Goal: Transaction & Acquisition: Download file/media

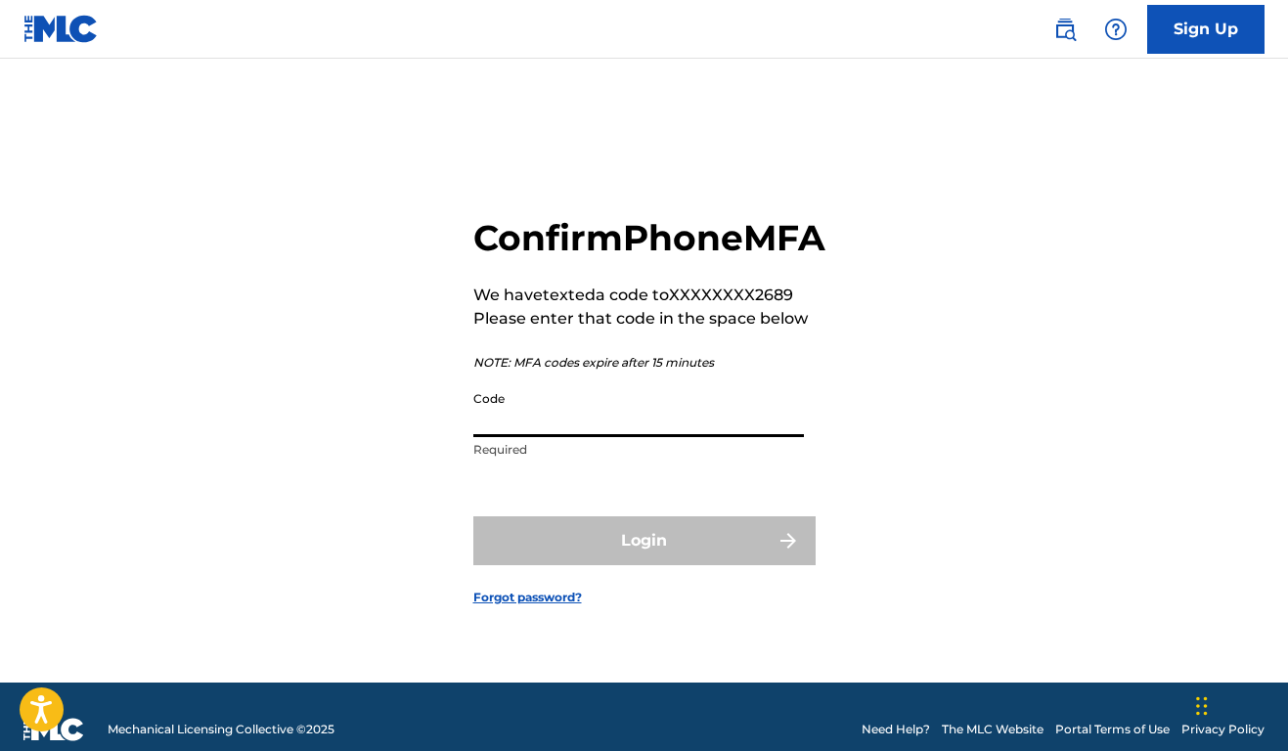
click at [616, 425] on input "Code" at bounding box center [638, 409] width 331 height 56
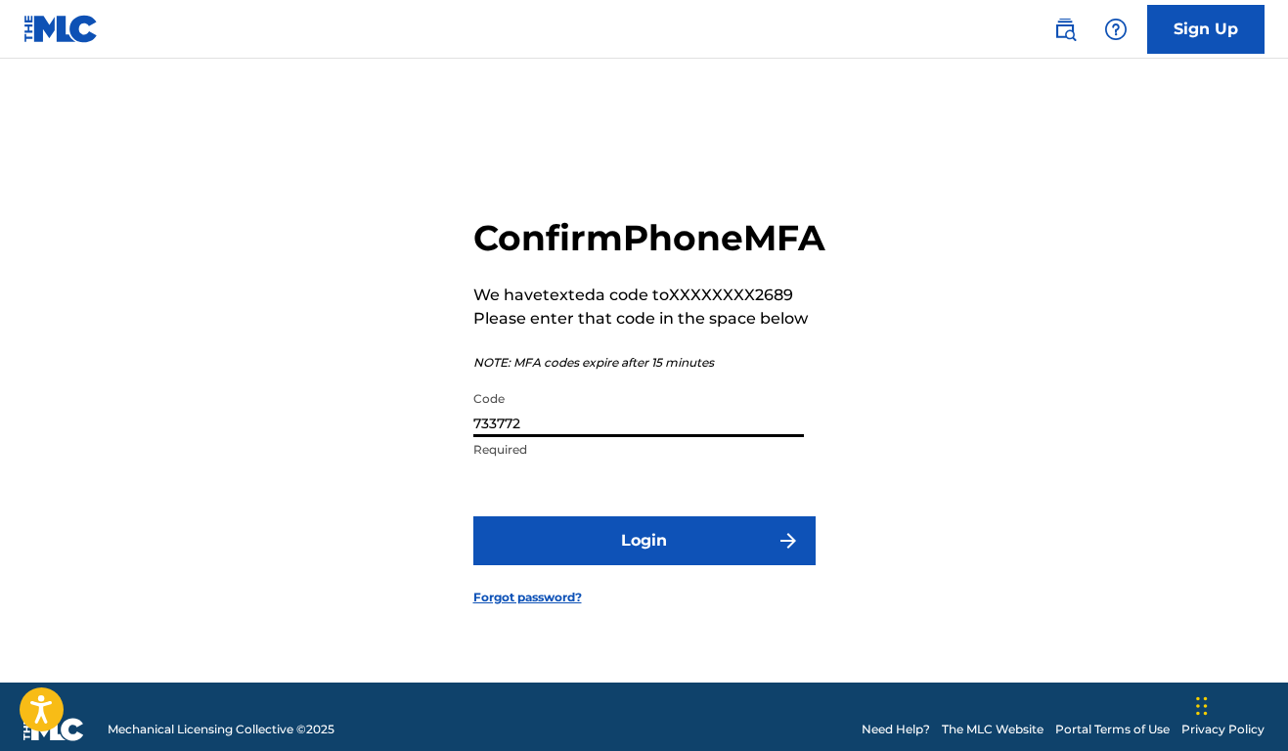
type input "733772"
click at [647, 561] on button "Login" at bounding box center [644, 540] width 342 height 49
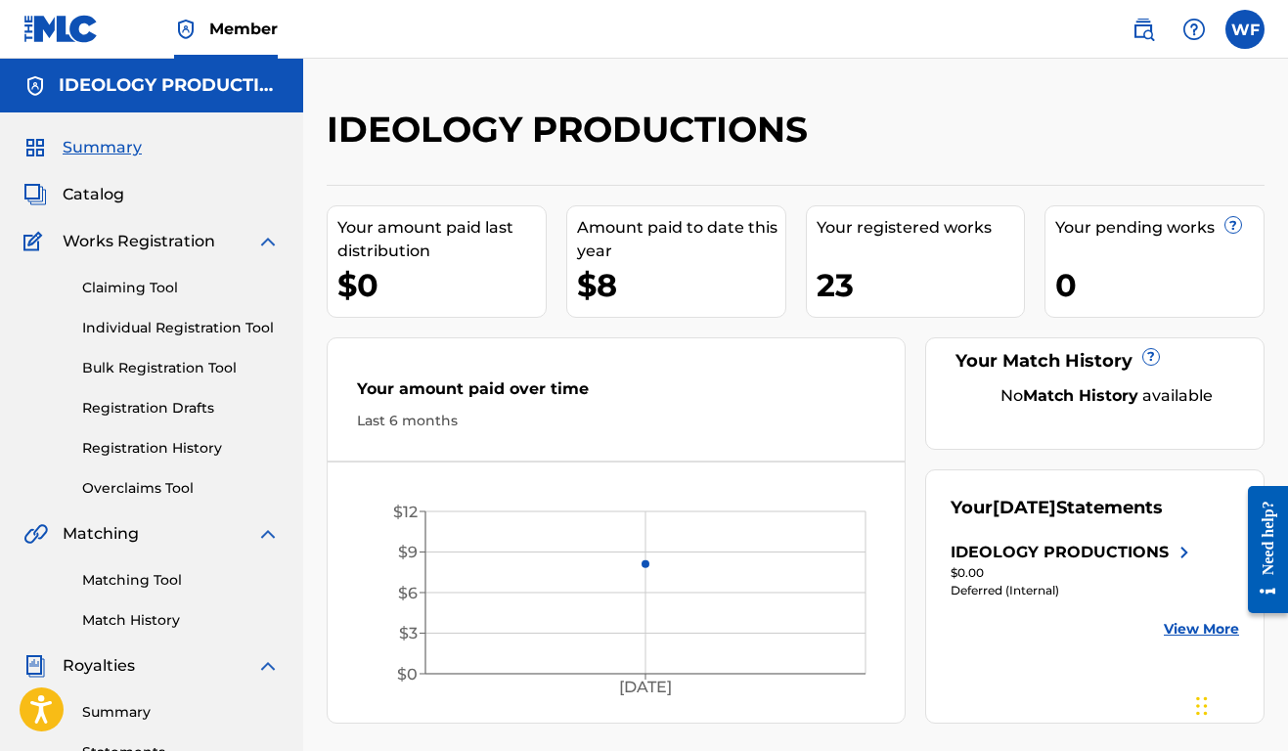
click at [837, 289] on div "23" at bounding box center [921, 285] width 208 height 44
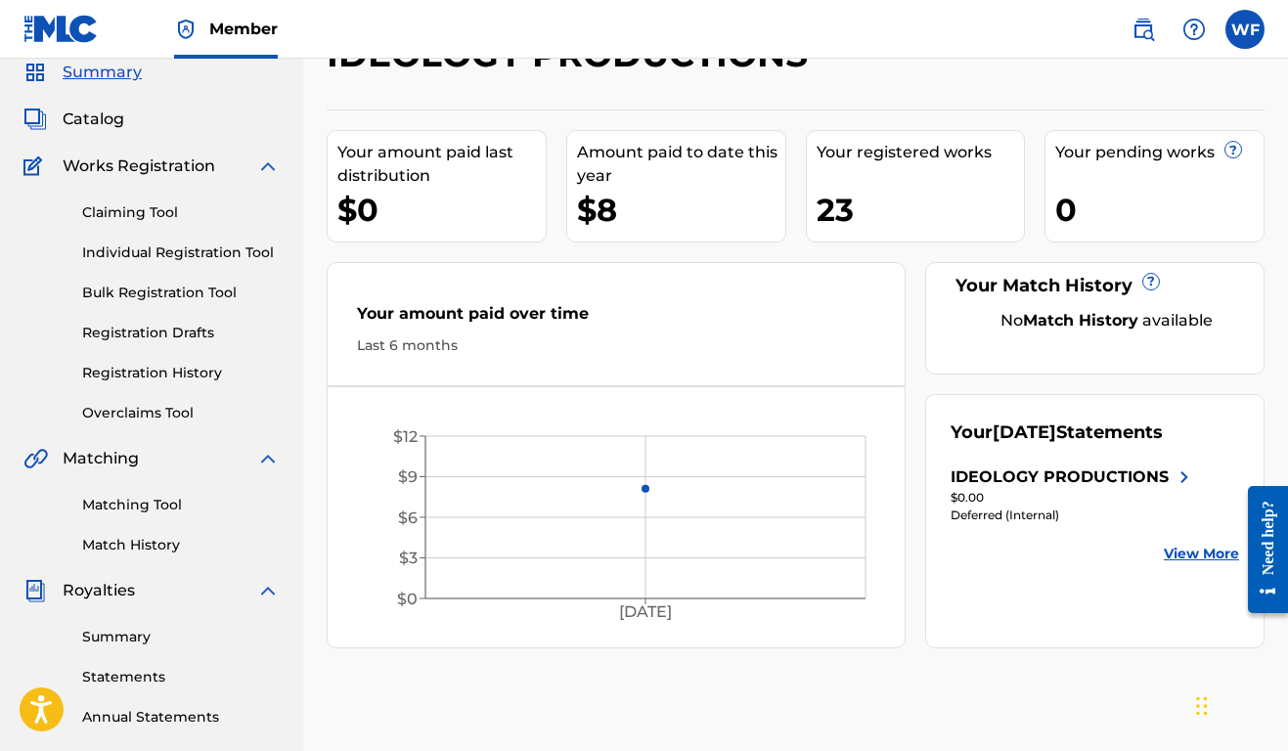
scroll to position [75, 0]
click at [841, 179] on div "Your registered works 23" at bounding box center [916, 186] width 220 height 112
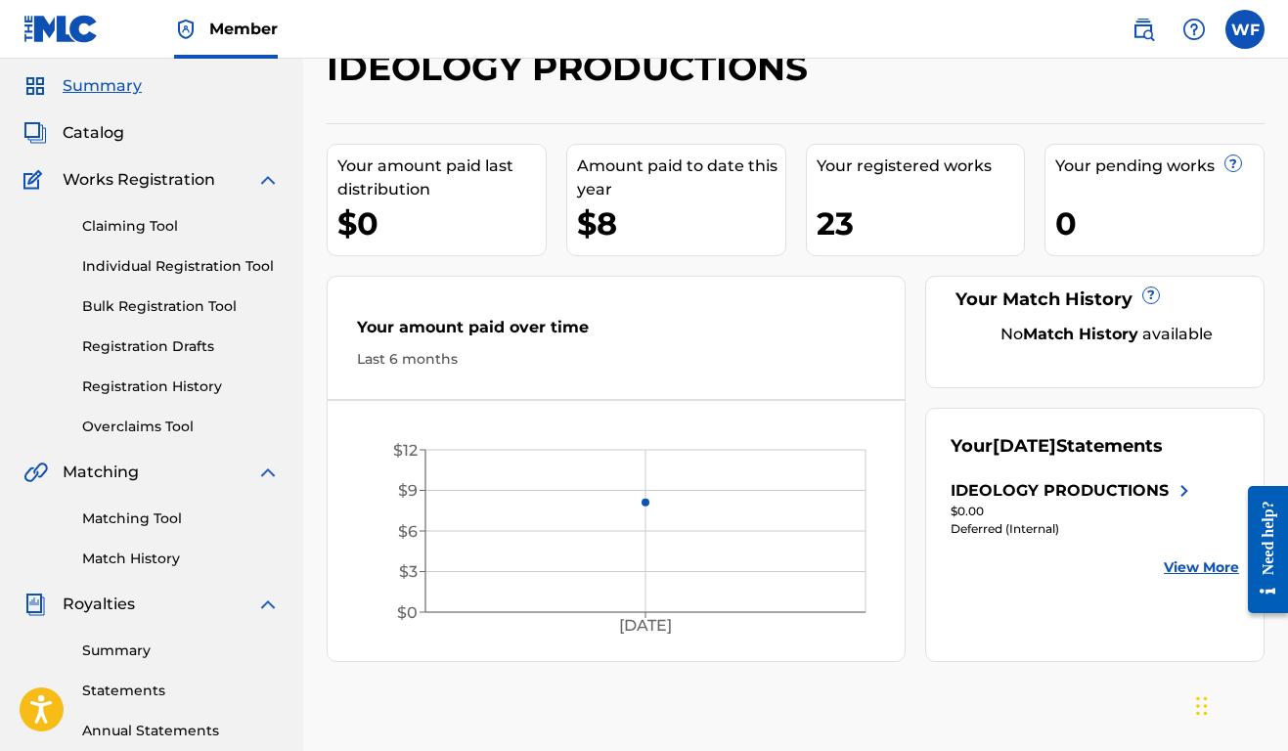
click at [139, 187] on span "Works Registration" at bounding box center [139, 179] width 153 height 23
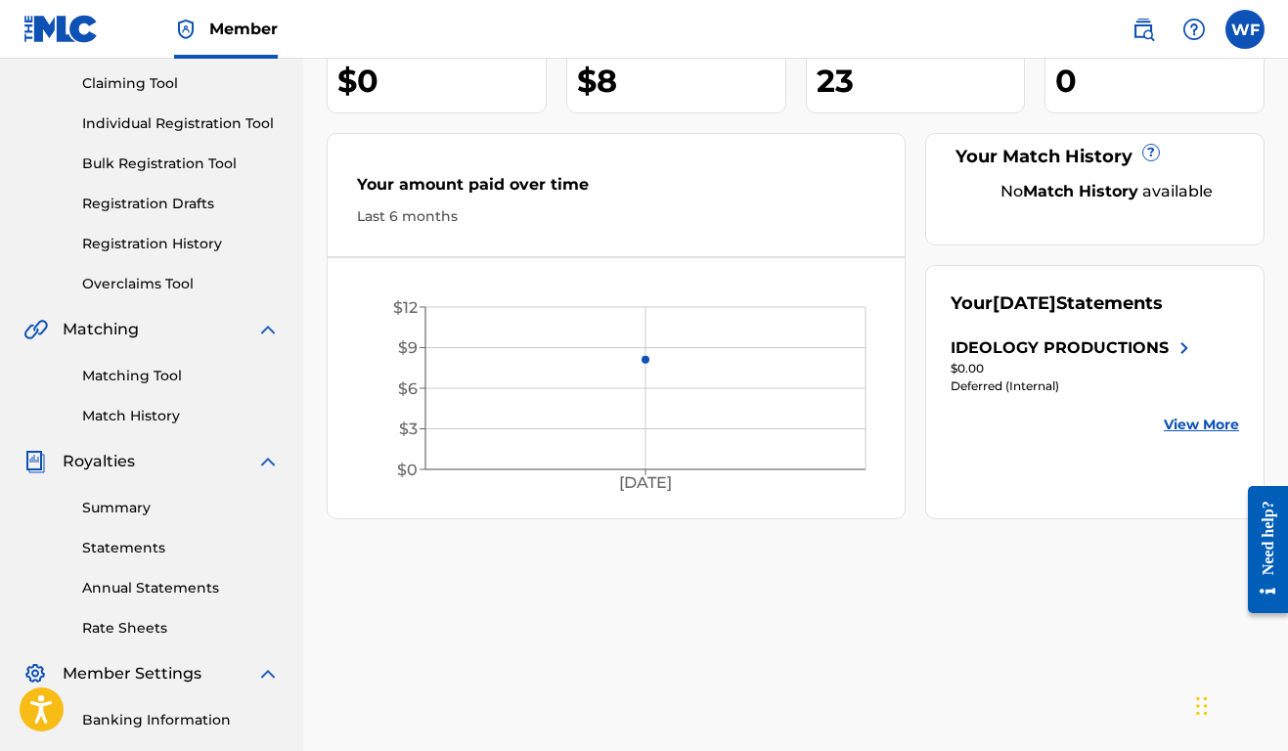
scroll to position [187, 0]
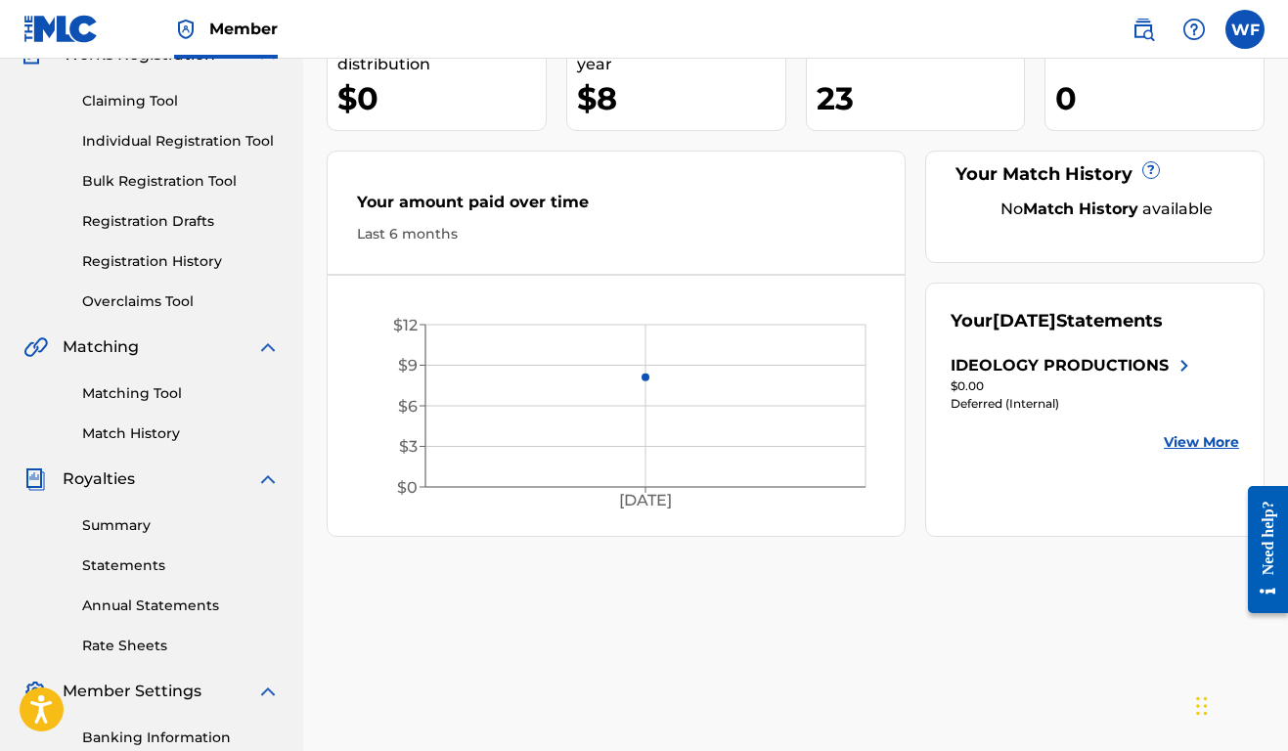
click at [1208, 445] on link "View More" at bounding box center [1201, 442] width 75 height 21
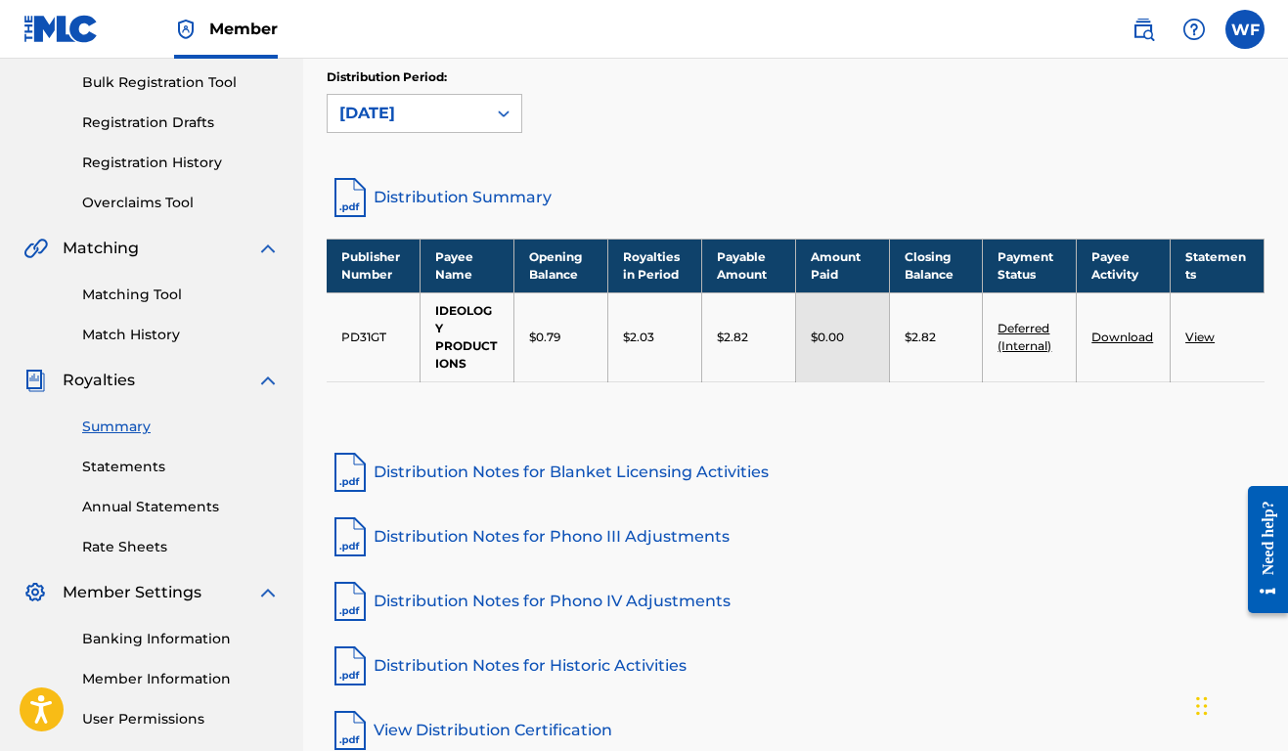
scroll to position [291, 0]
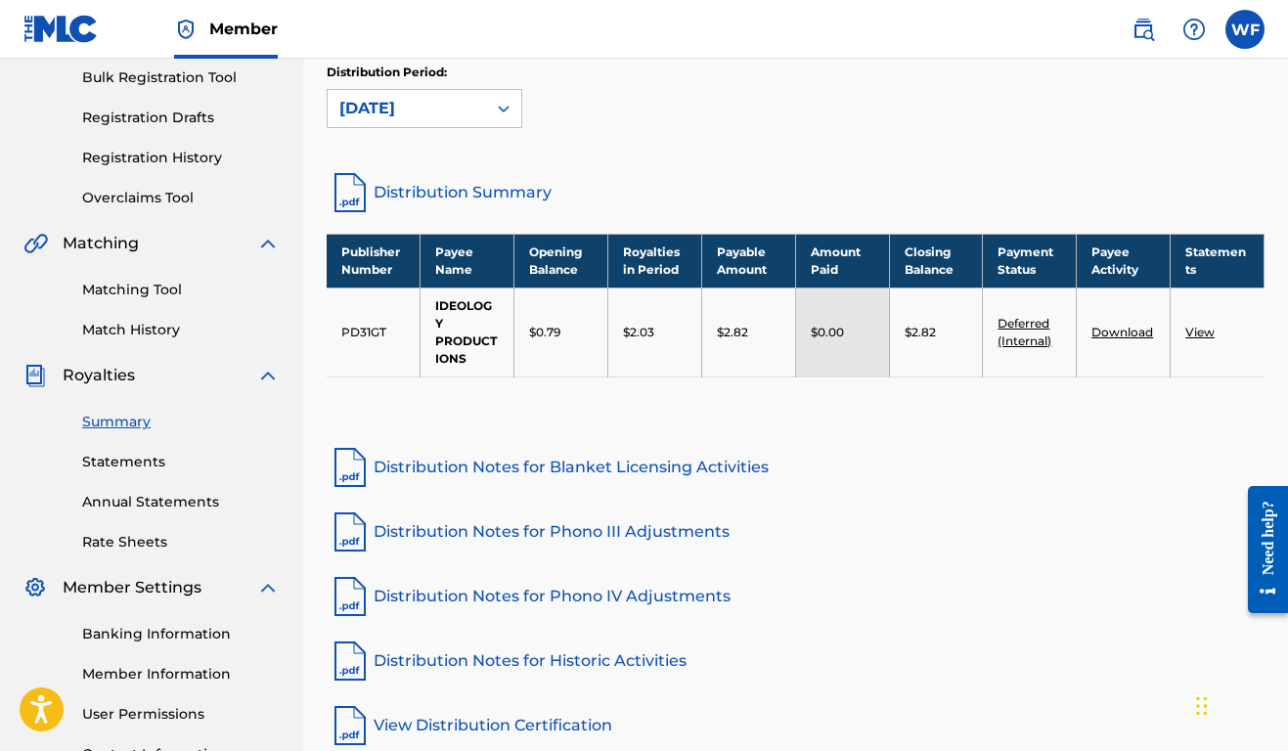
click at [371, 328] on td "PD31GT" at bounding box center [374, 332] width 94 height 89
click at [1197, 332] on link "View" at bounding box center [1200, 332] width 29 height 15
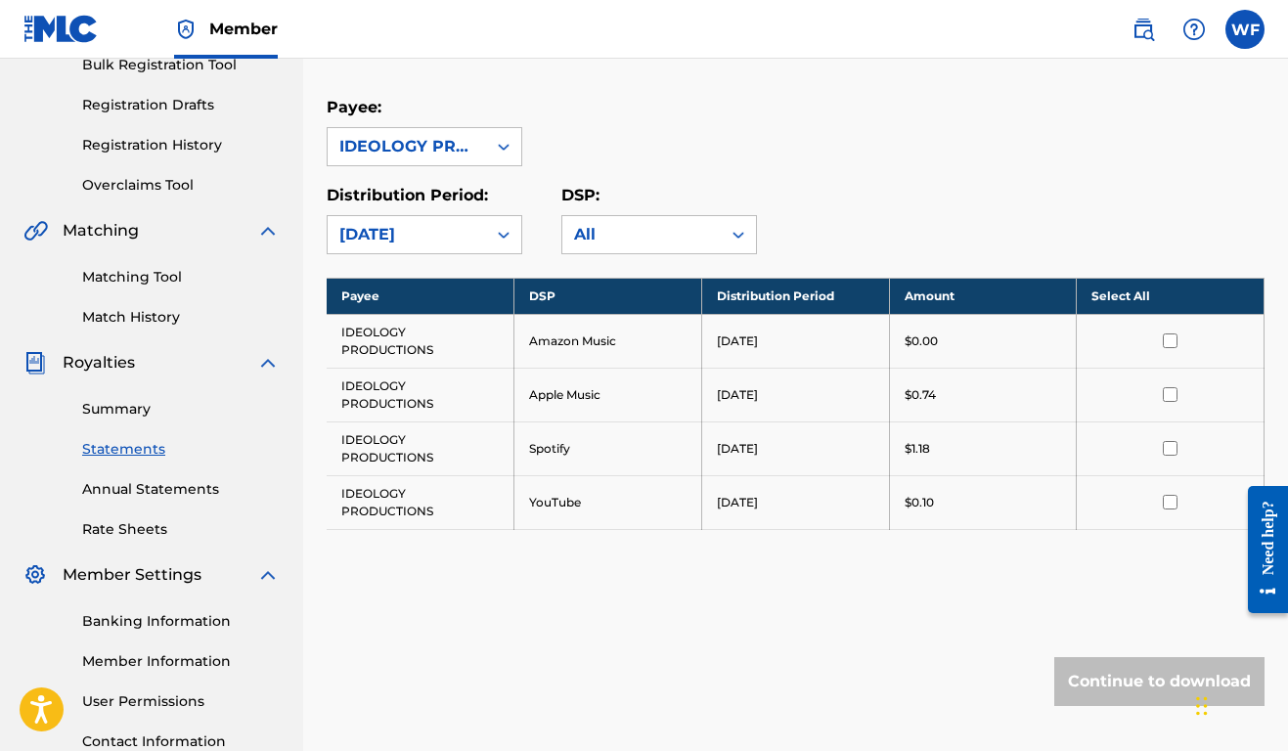
scroll to position [303, 0]
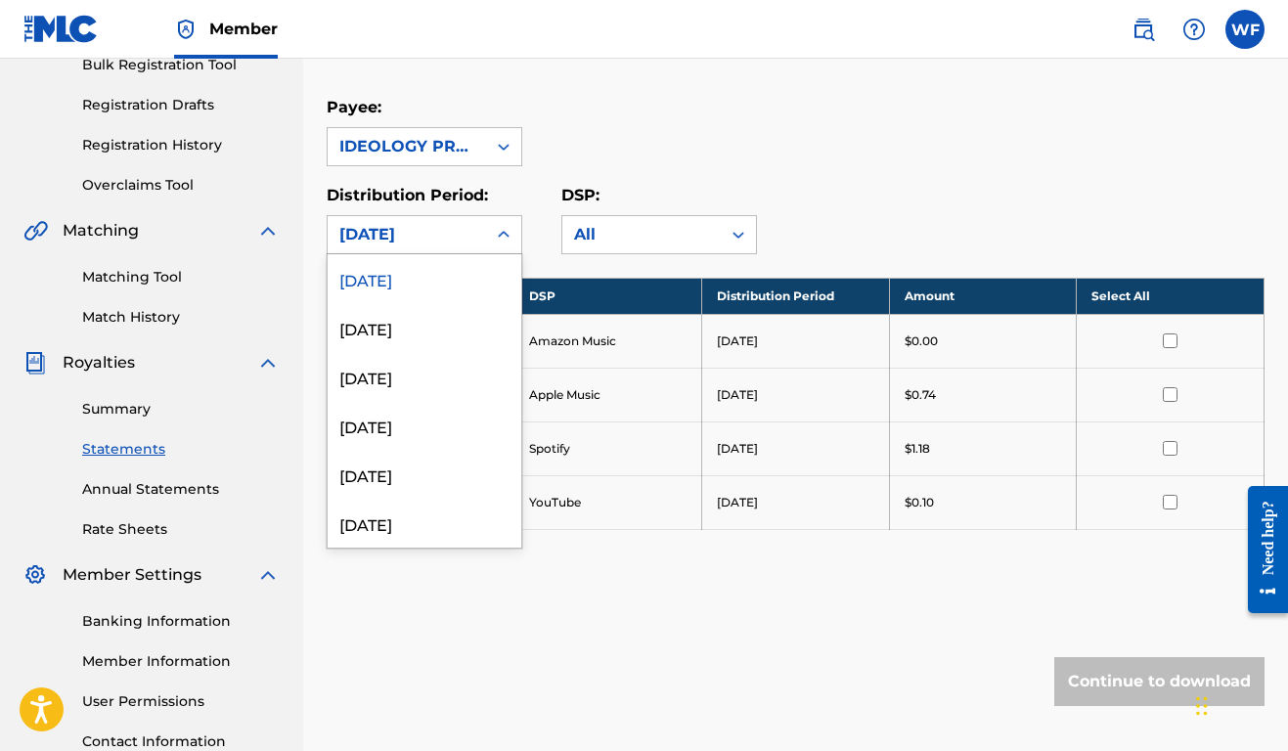
click at [444, 230] on div "[DATE]" at bounding box center [406, 234] width 135 height 23
click at [680, 599] on div "Royalty Statements Select your desired payee from the Payee drop-down menu. The…" at bounding box center [796, 294] width 938 height 980
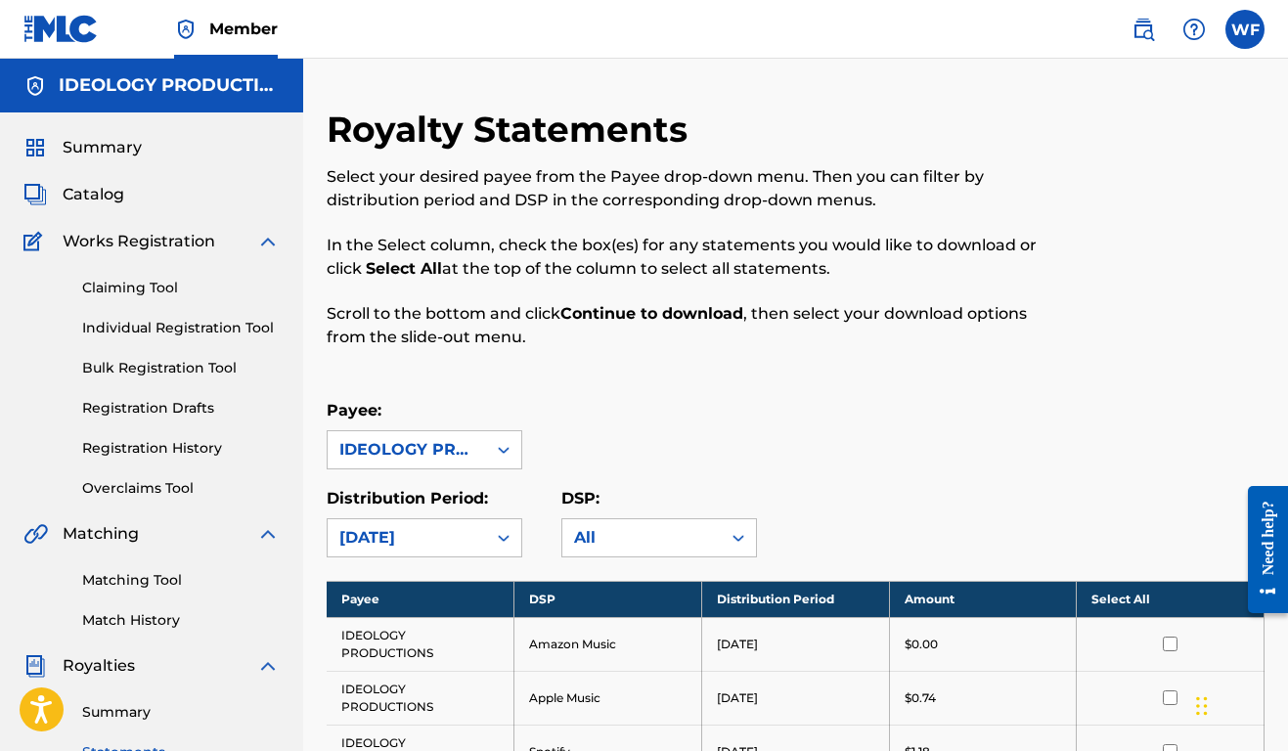
scroll to position [0, 0]
click at [158, 283] on link "Claiming Tool" at bounding box center [181, 288] width 198 height 21
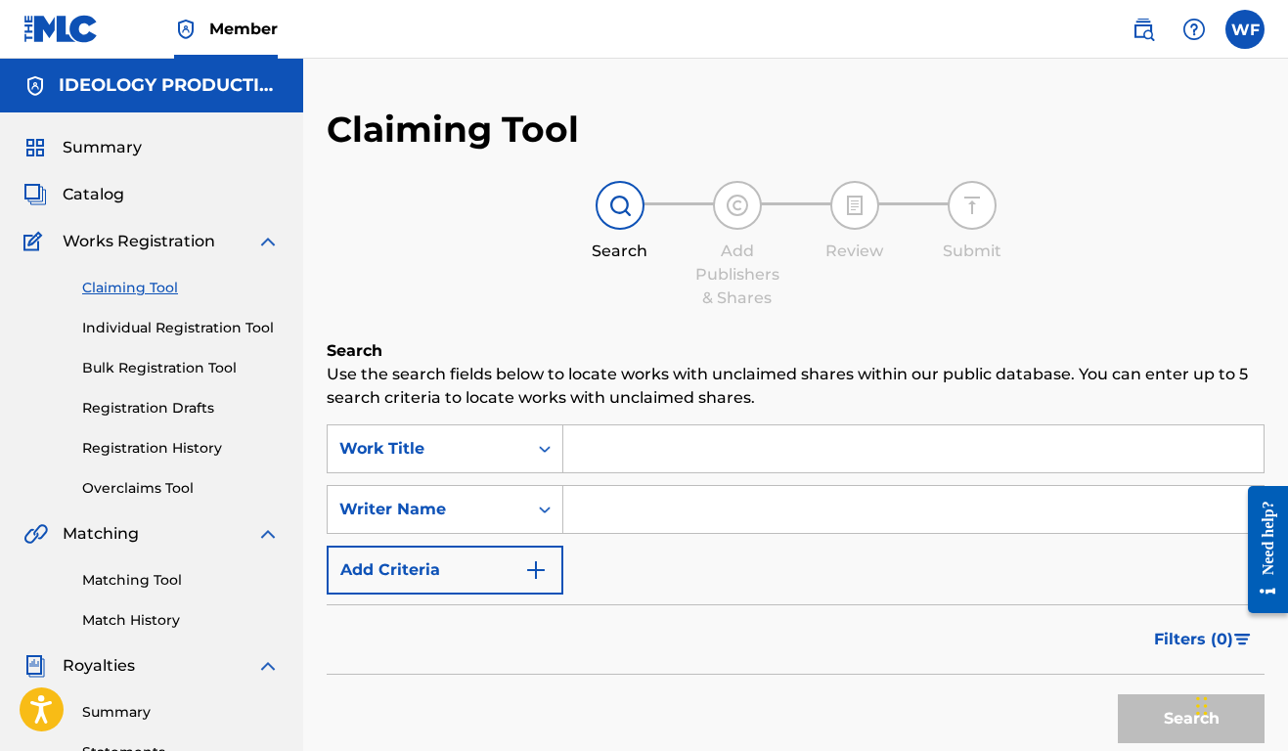
click at [107, 143] on span "Summary" at bounding box center [102, 147] width 79 height 23
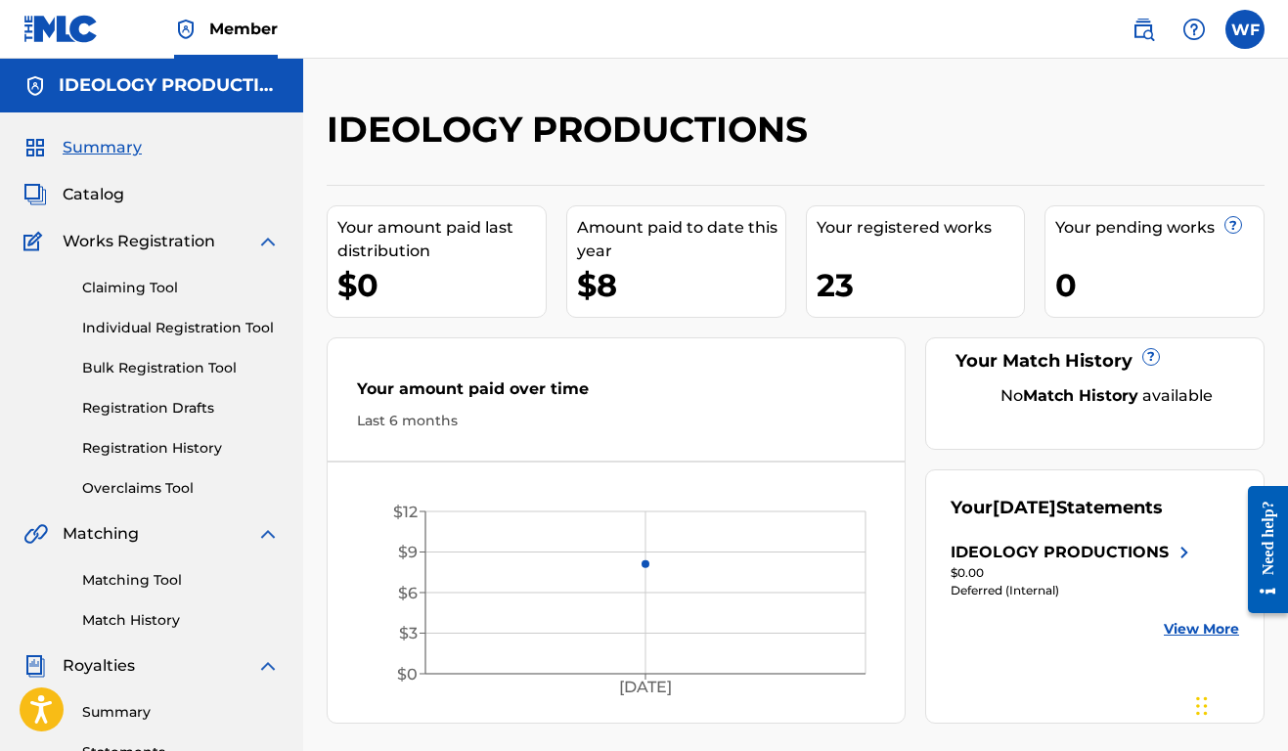
click at [821, 308] on div "Your registered works 23" at bounding box center [916, 261] width 220 height 112
click at [1248, 36] on label at bounding box center [1245, 29] width 39 height 39
click at [1245, 29] on input "[PERSON_NAME] [EMAIL_ADDRESS][DOMAIN_NAME] Notification Preferences Profile Log…" at bounding box center [1245, 29] width 0 height 0
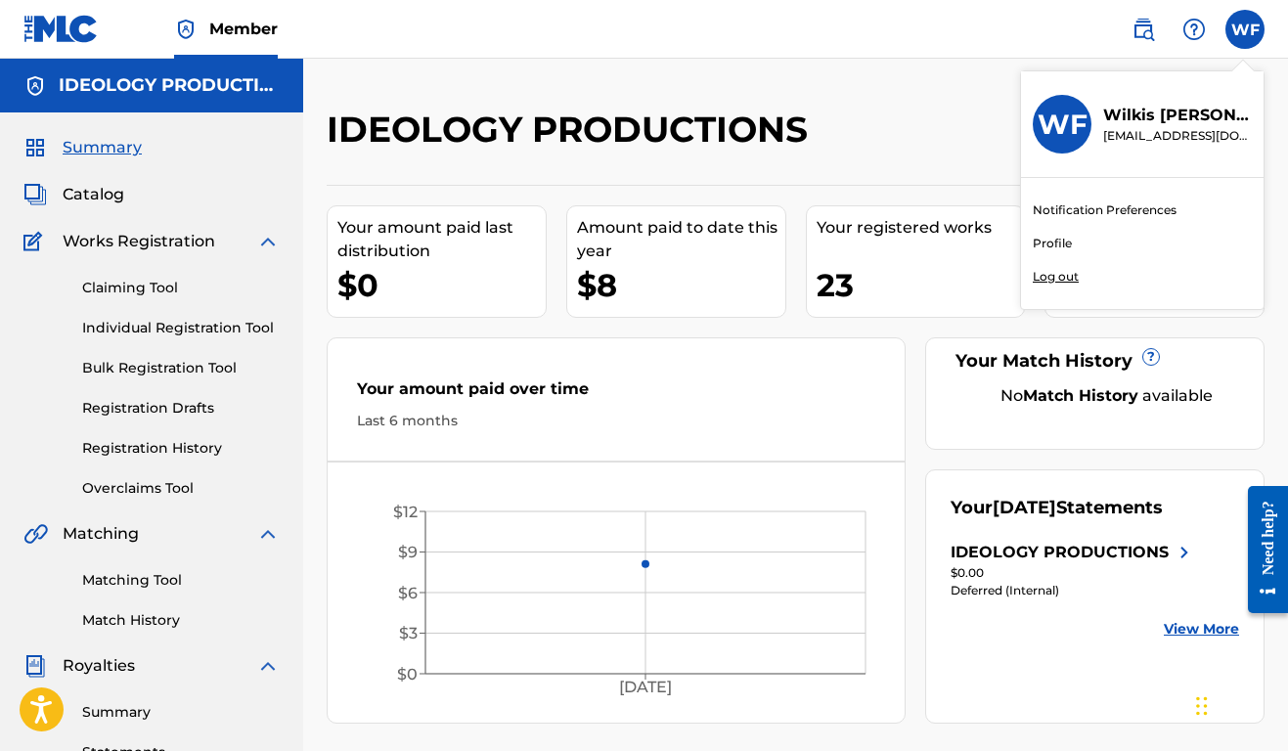
click at [1145, 23] on img at bounding box center [1143, 29] width 23 height 23
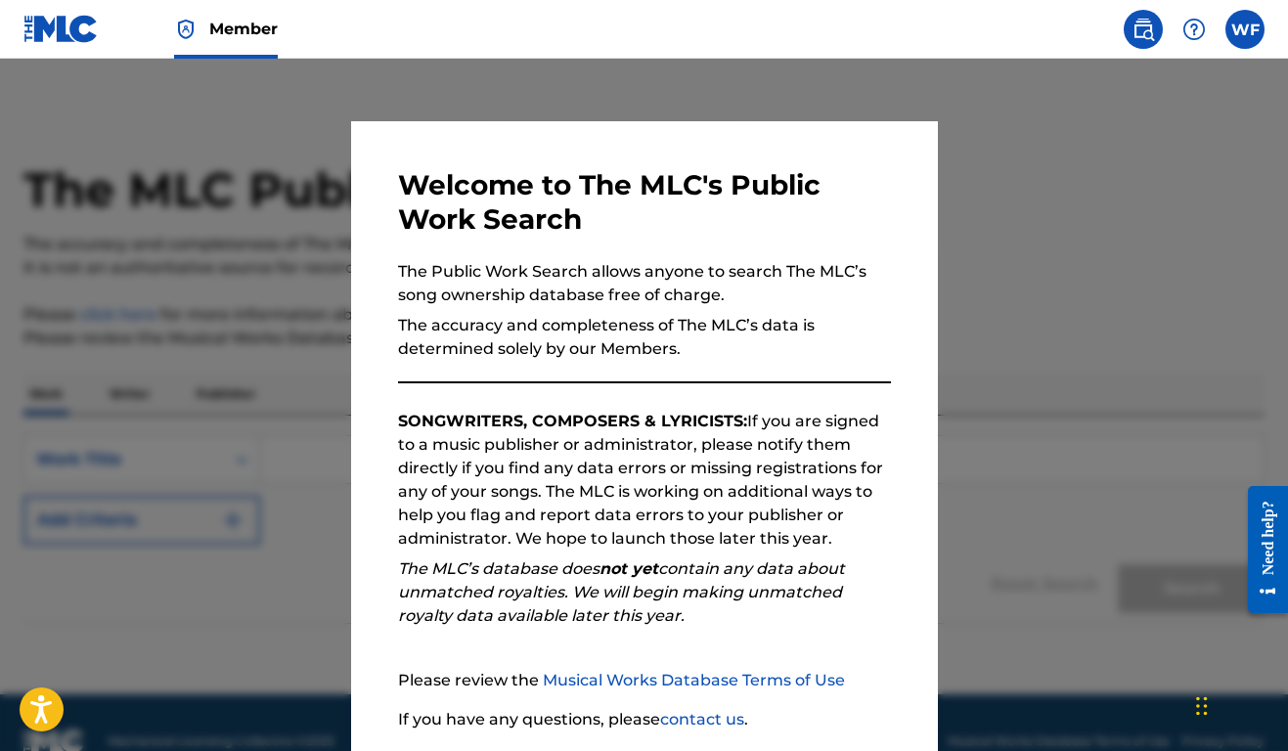
click at [1110, 236] on div at bounding box center [644, 434] width 1288 height 751
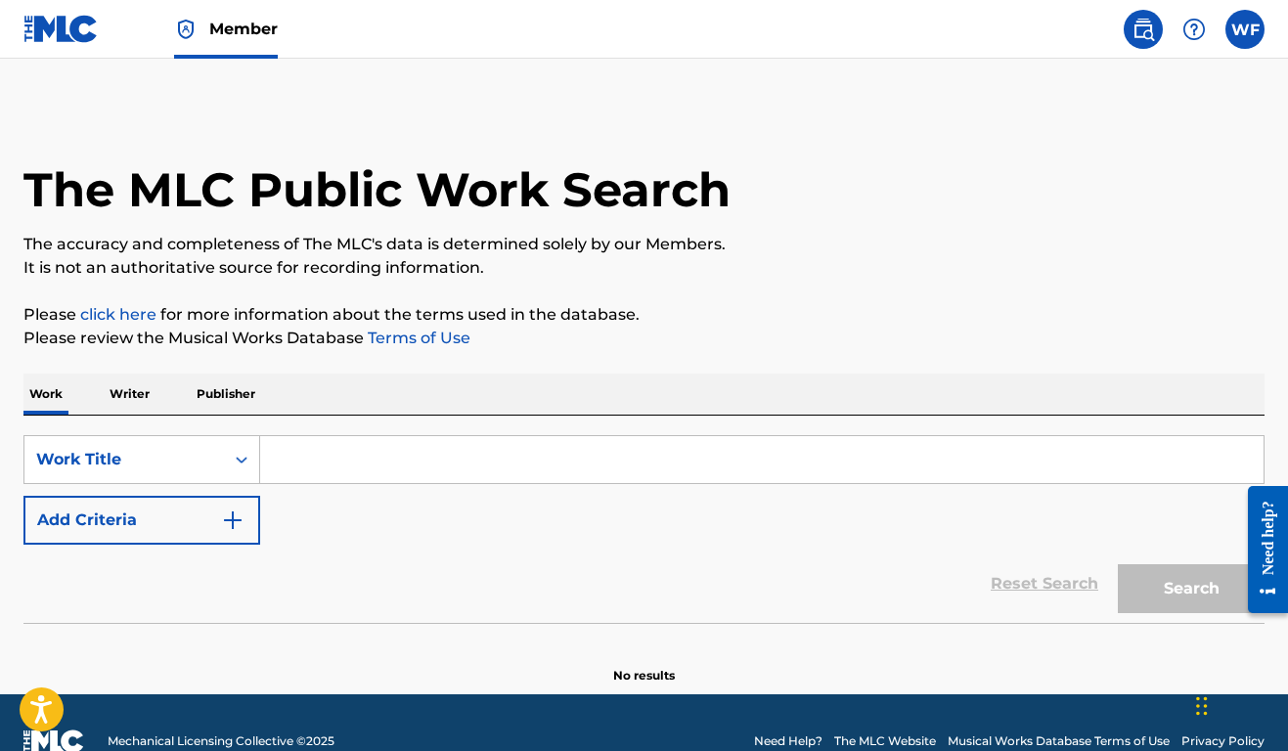
click at [1251, 39] on label at bounding box center [1245, 29] width 39 height 39
click at [1245, 29] on input "[PERSON_NAME] [EMAIL_ADDRESS][DOMAIN_NAME] Notification Preferences Profile Log…" at bounding box center [1245, 29] width 0 height 0
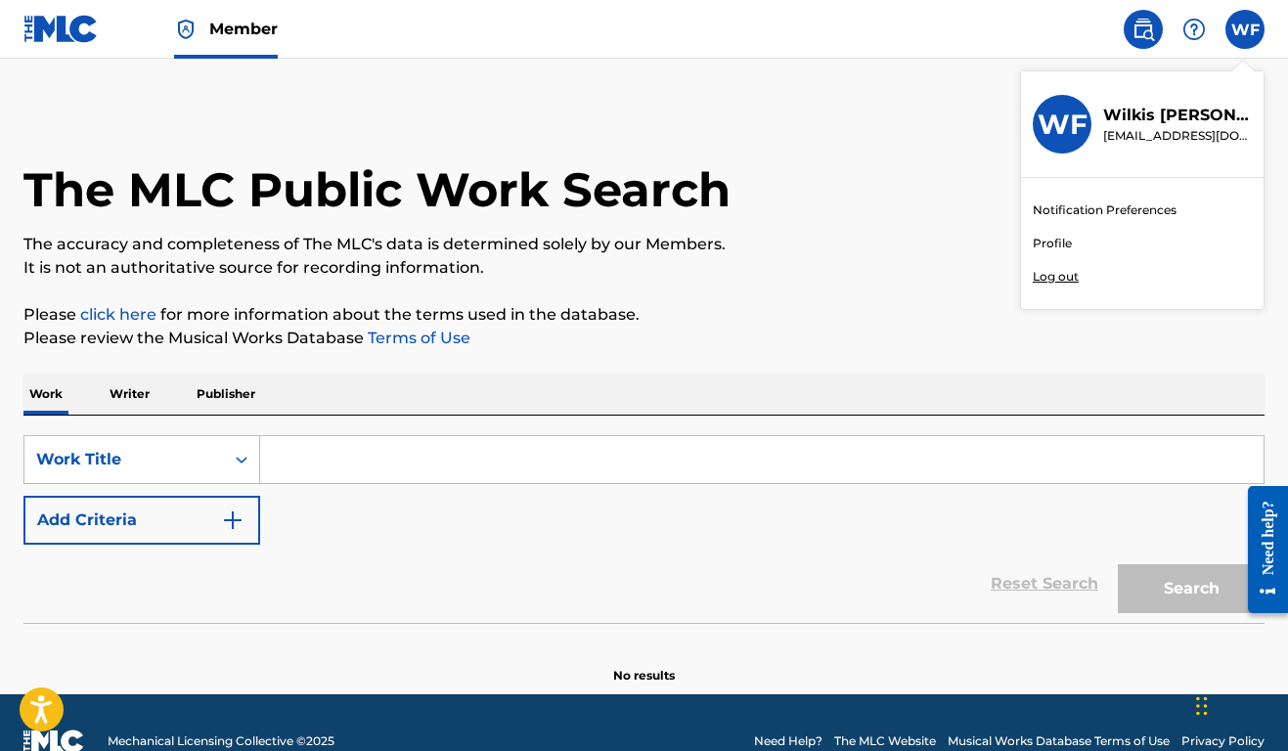
click at [1064, 129] on h3 "WF" at bounding box center [1063, 125] width 50 height 34
click at [1245, 29] on input "[PERSON_NAME] [EMAIL_ADDRESS][DOMAIN_NAME] Notification Preferences Profile Log…" at bounding box center [1245, 29] width 0 height 0
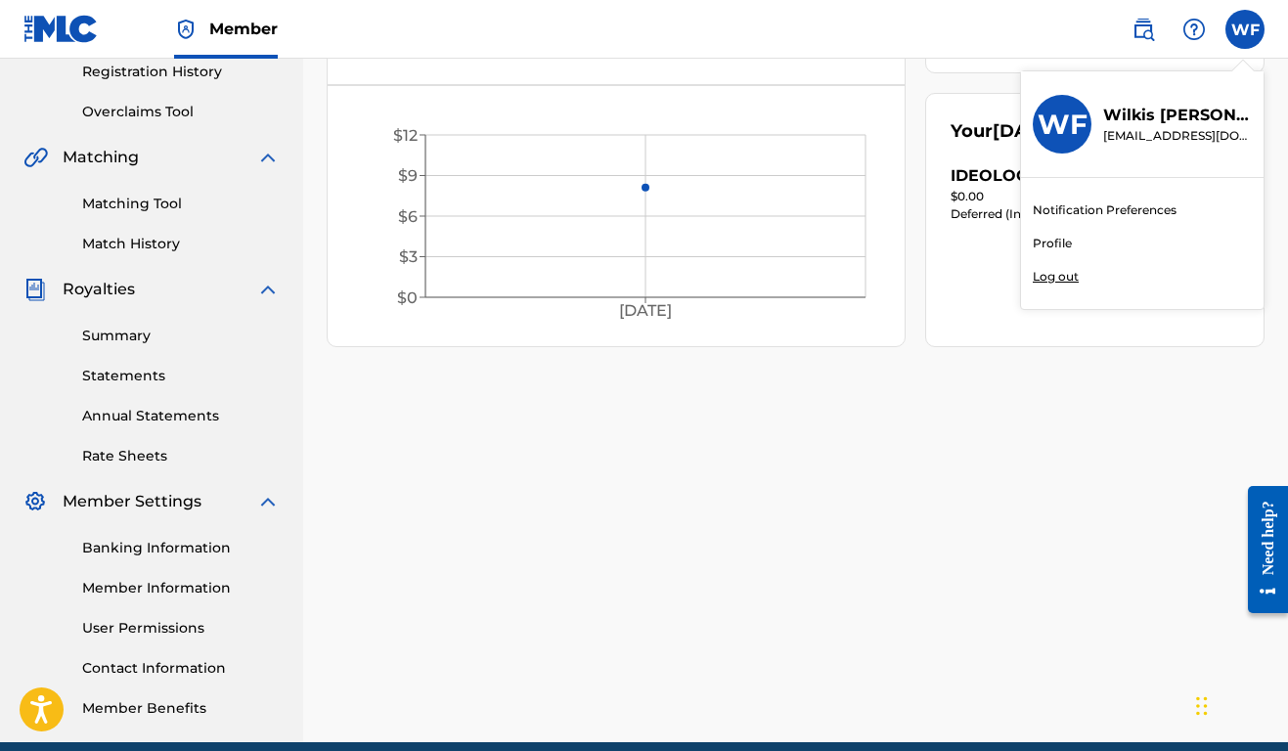
scroll to position [395, 0]
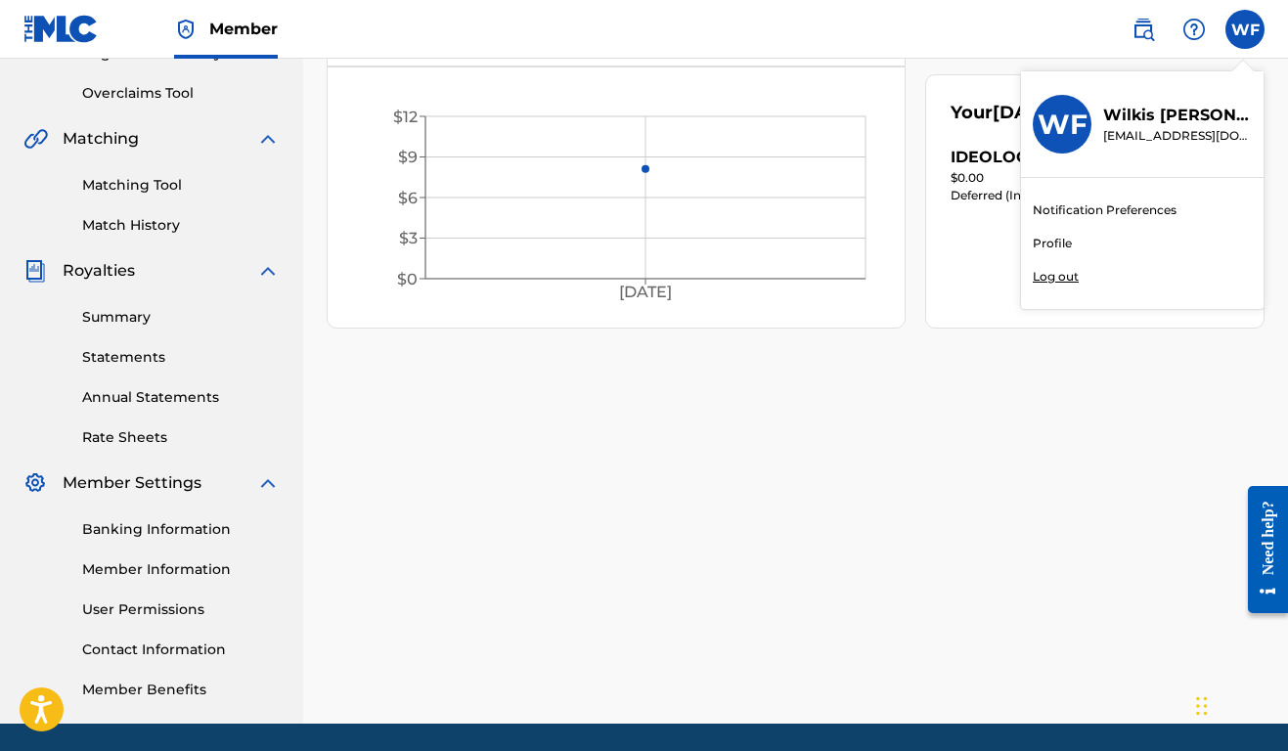
click at [147, 227] on link "Match History" at bounding box center [181, 225] width 198 height 21
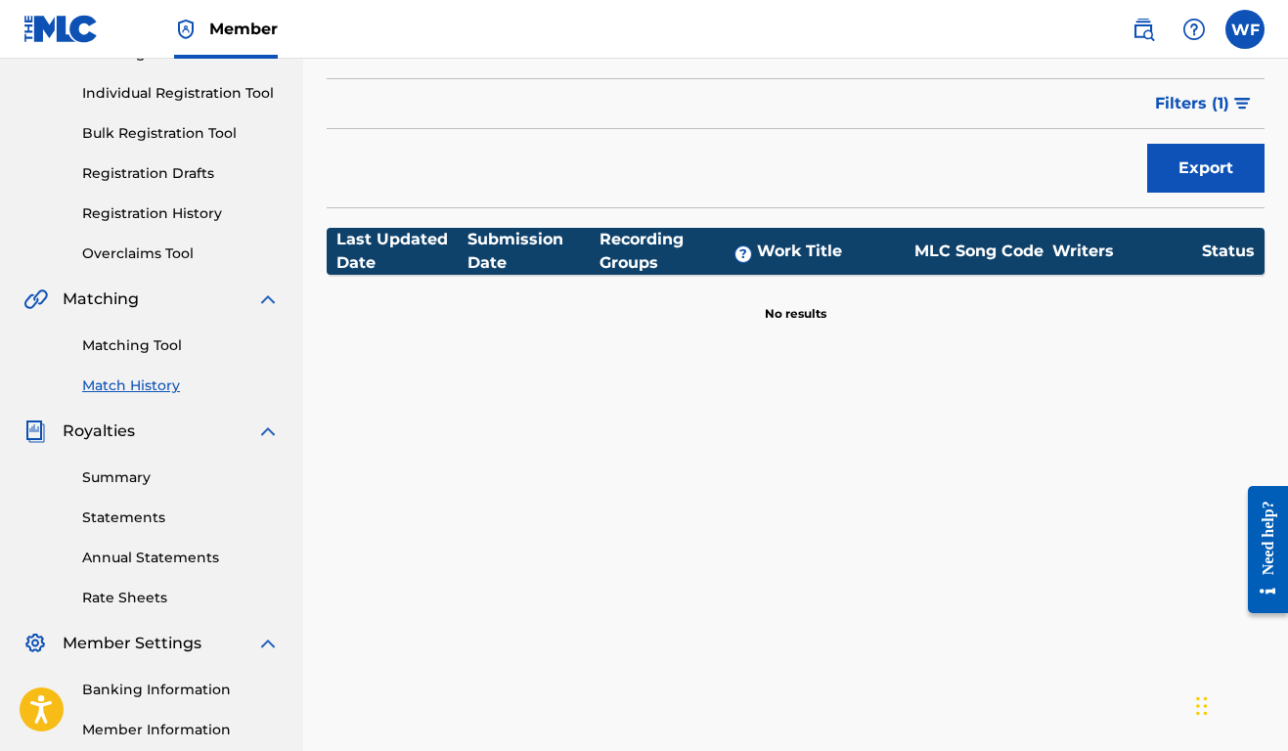
scroll to position [221, 0]
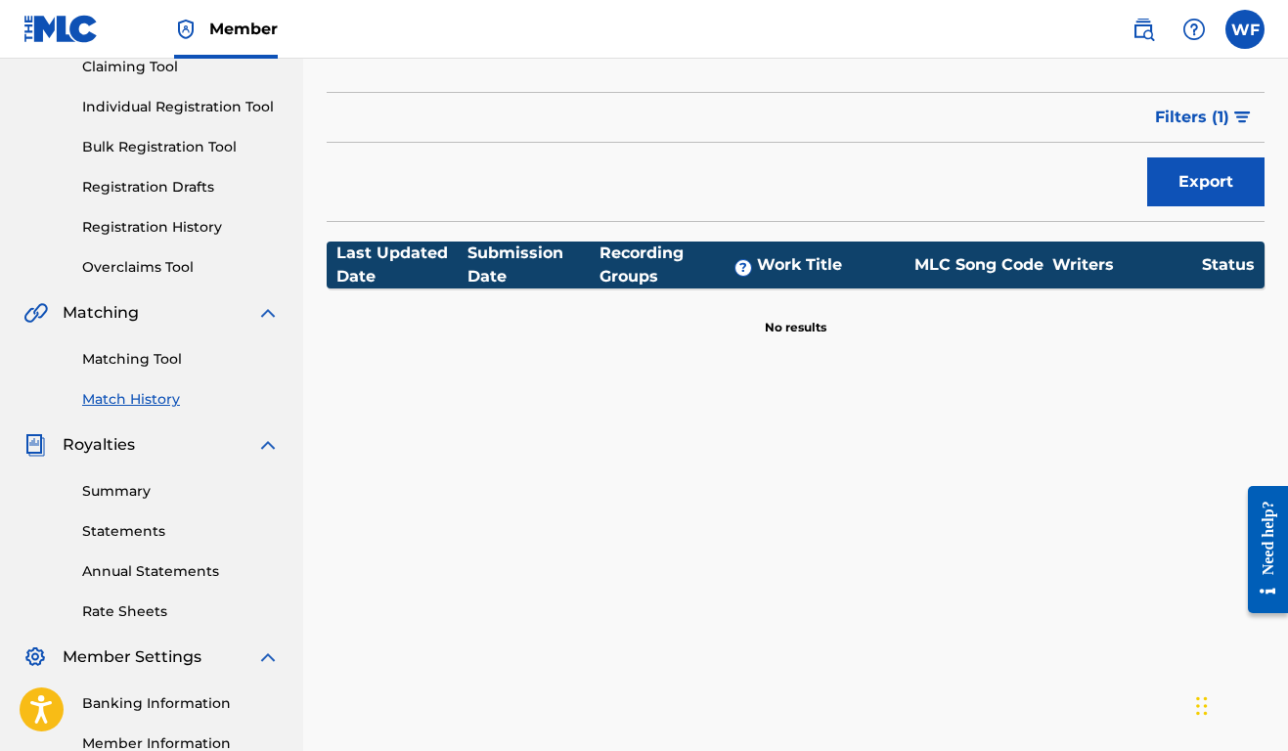
click at [128, 612] on link "Rate Sheets" at bounding box center [181, 612] width 198 height 21
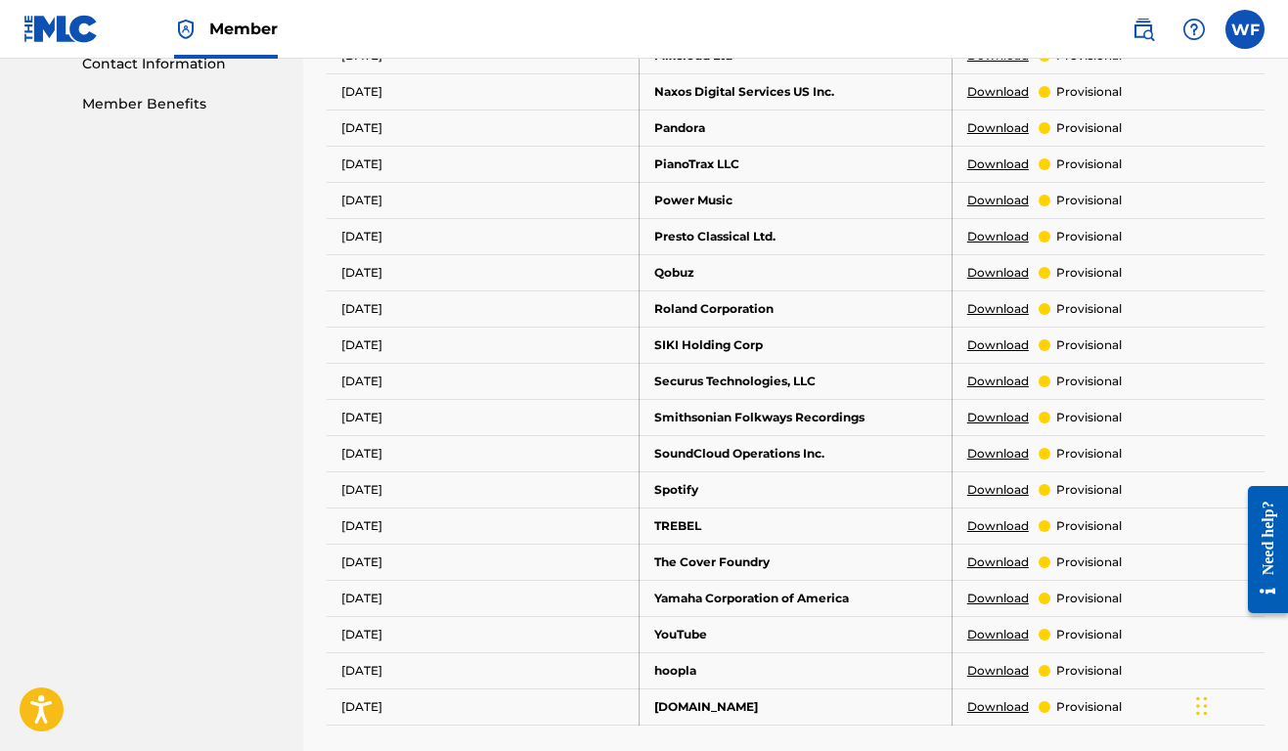
scroll to position [988, 0]
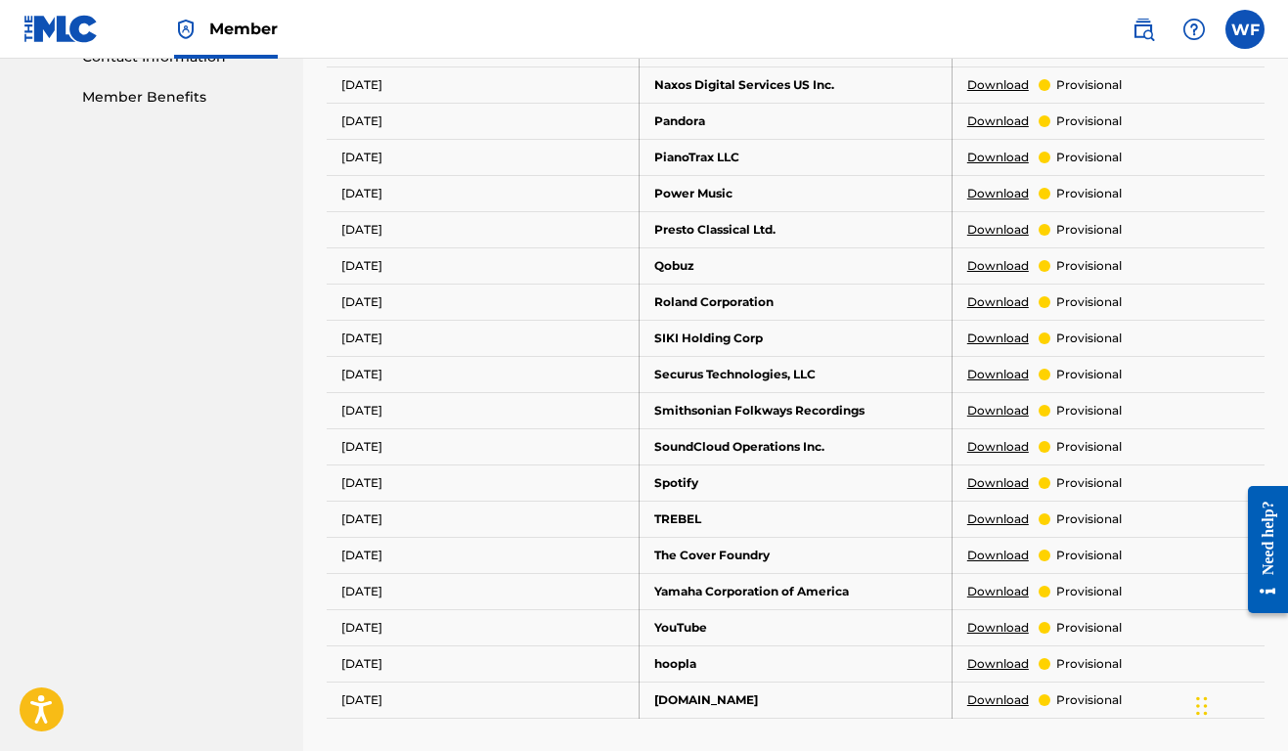
click at [983, 482] on link "Download" at bounding box center [998, 483] width 62 height 18
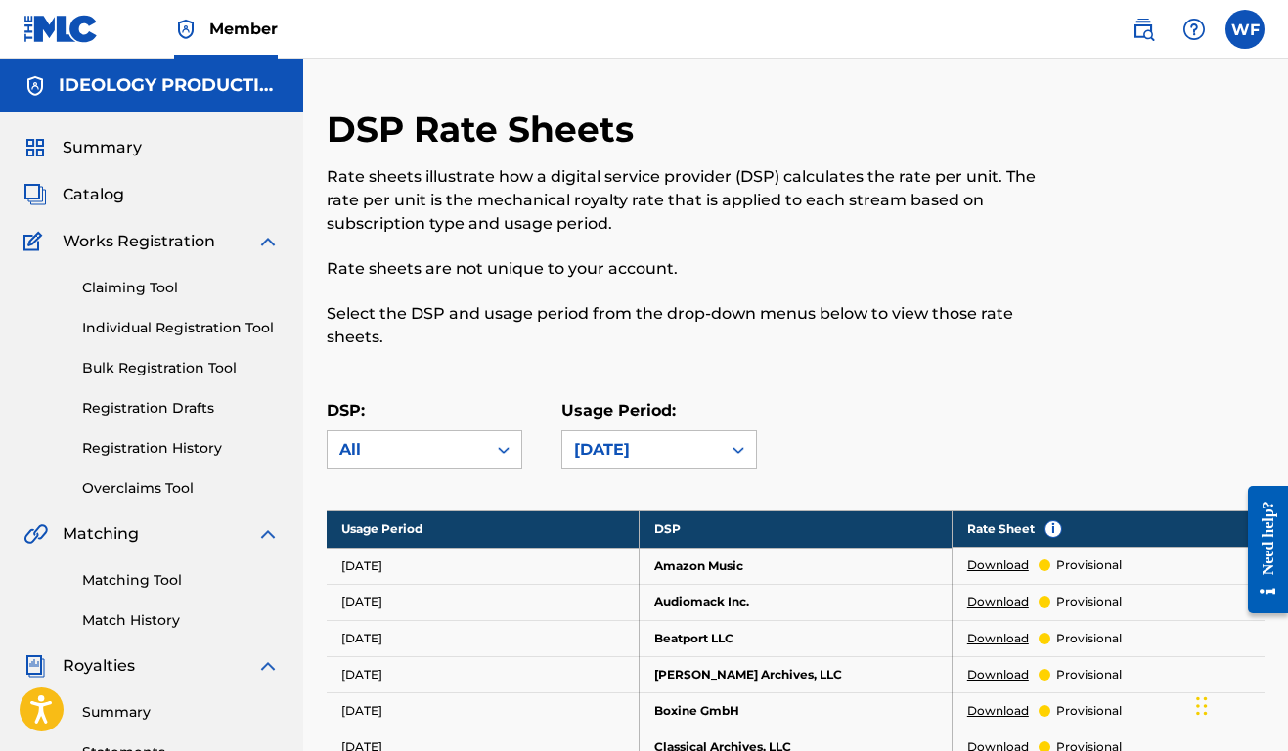
scroll to position [0, 0]
